Goal: Task Accomplishment & Management: Use online tool/utility

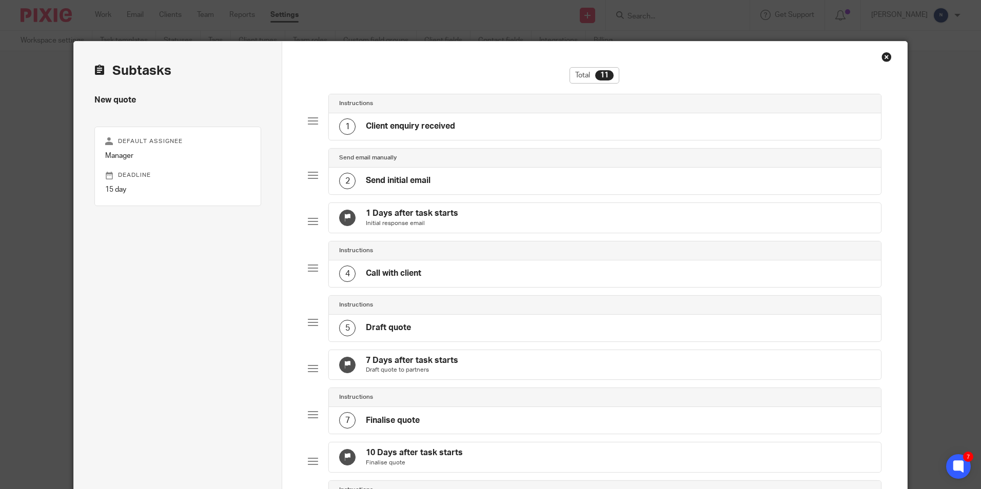
click at [885, 55] on div "Close this dialog window" at bounding box center [886, 57] width 10 height 10
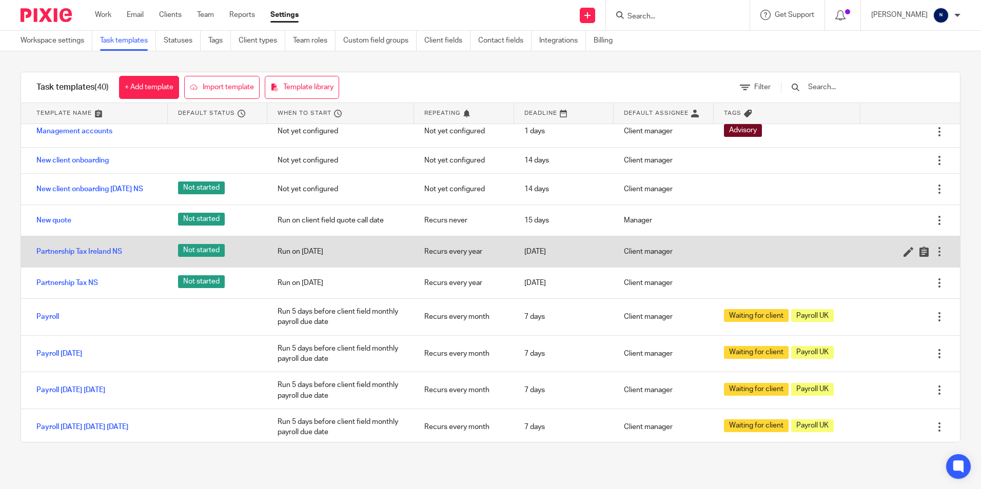
scroll to position [616, 0]
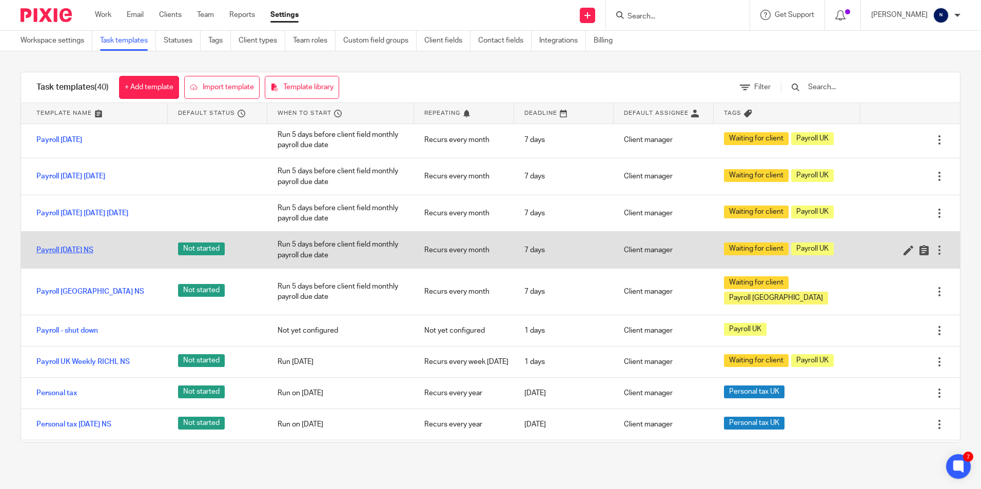
click at [85, 255] on link "Payroll [DATE] NS" at bounding box center [64, 250] width 57 height 10
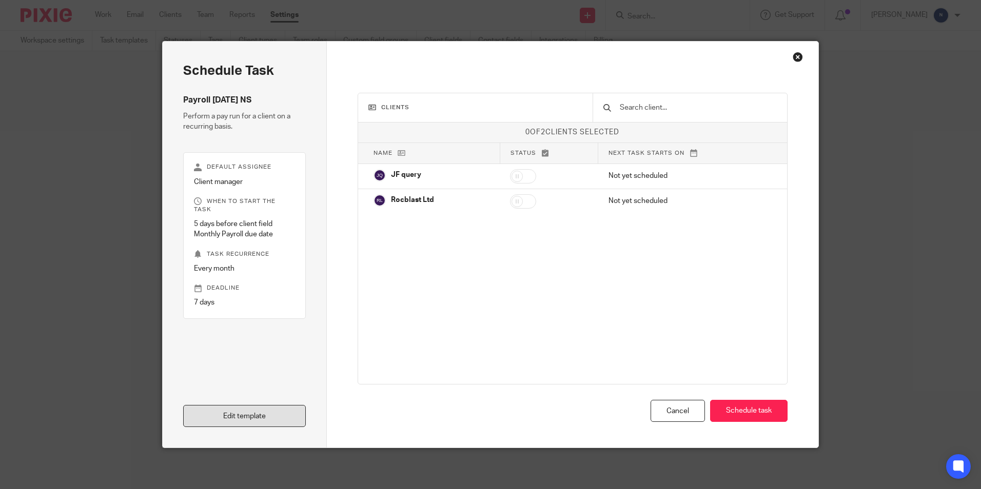
click at [251, 411] on link "Edit template" at bounding box center [244, 416] width 123 height 22
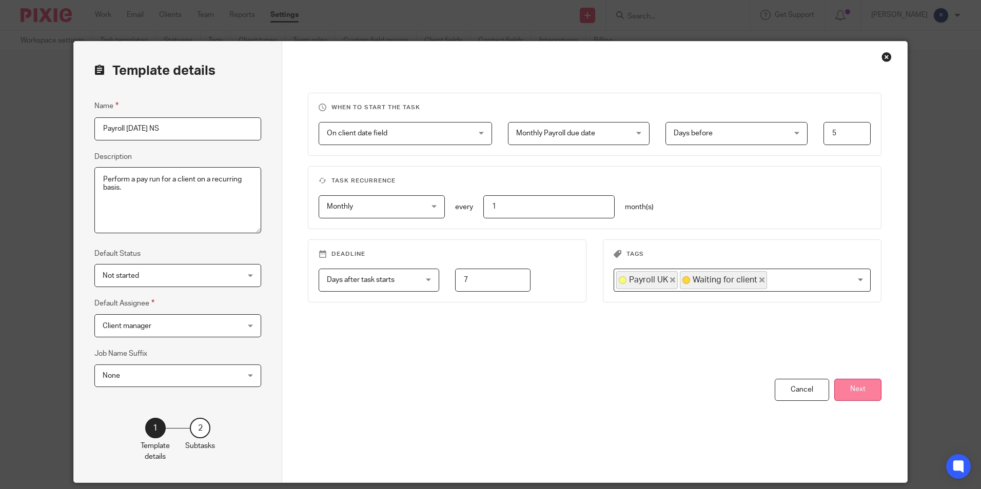
click at [857, 388] on button "Next" at bounding box center [857, 390] width 47 height 22
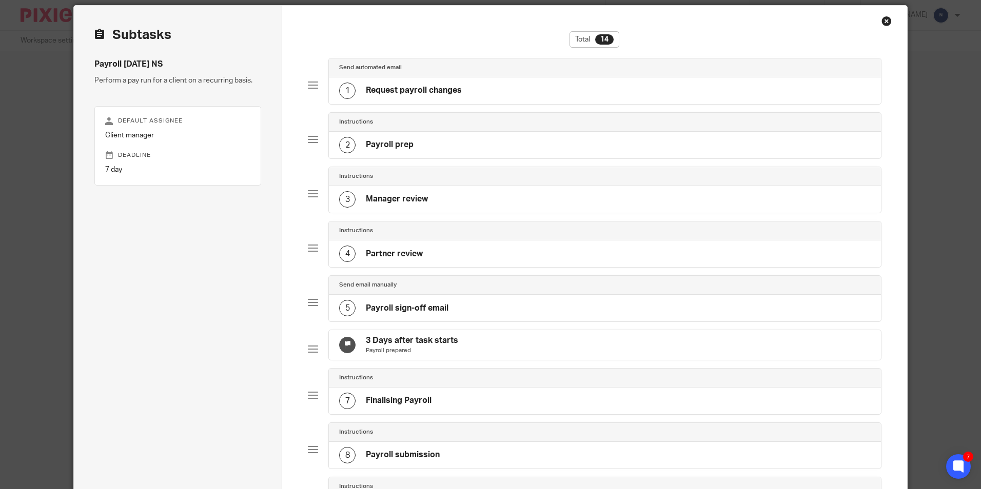
scroll to position [103, 0]
